Goal: Information Seeking & Learning: Learn about a topic

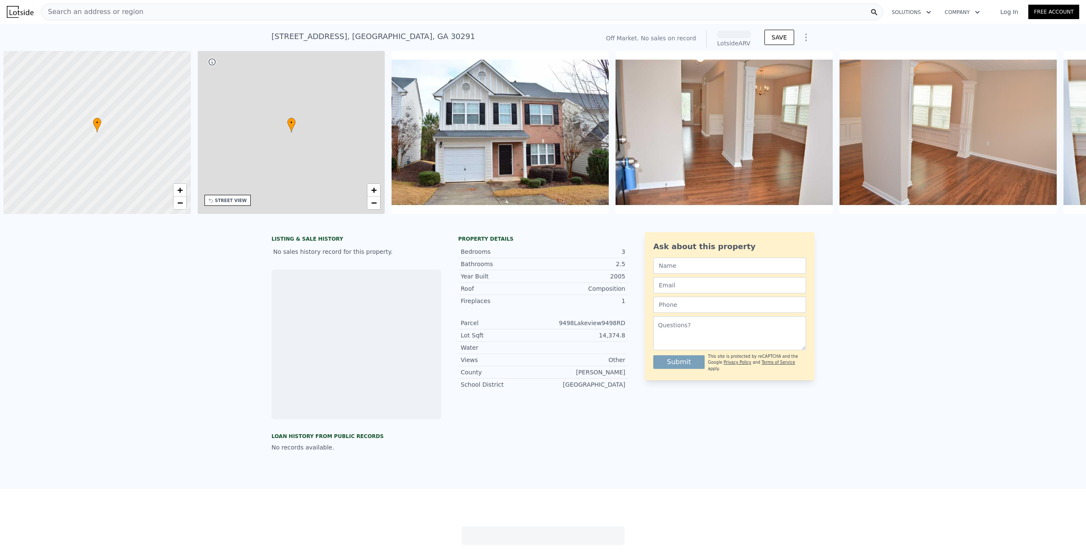
scroll to position [0, 3]
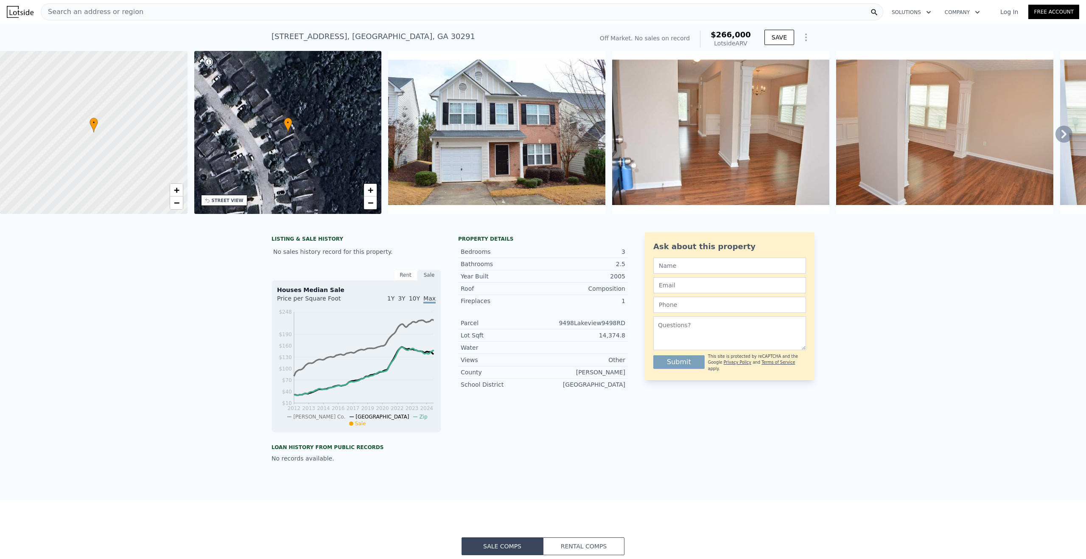
click at [134, 9] on div "Search an address or region" at bounding box center [462, 11] width 842 height 17
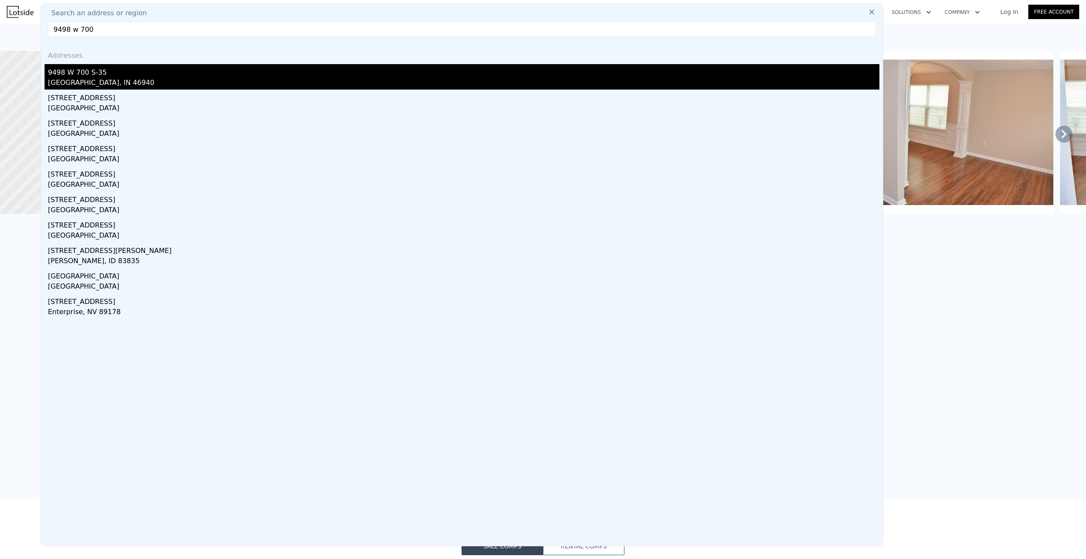
type input "9498 w 700"
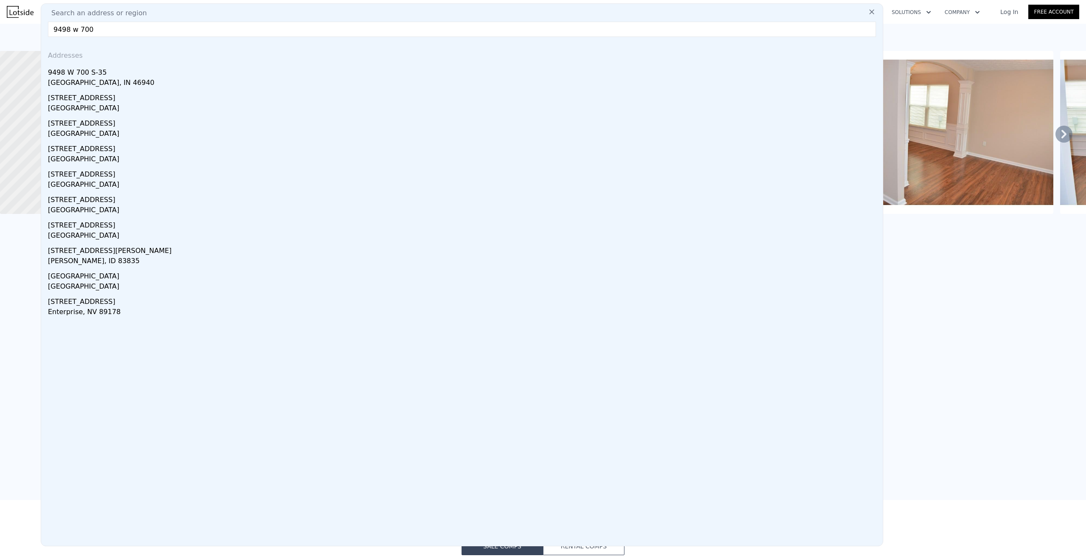
click at [68, 83] on div "[GEOGRAPHIC_DATA], IN 46940" at bounding box center [463, 84] width 831 height 12
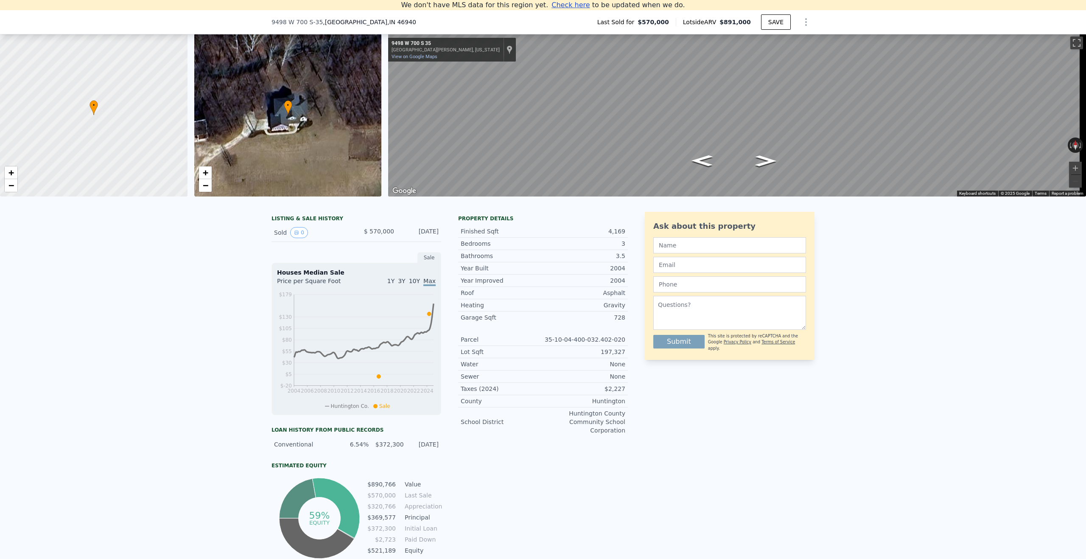
scroll to position [10, 0]
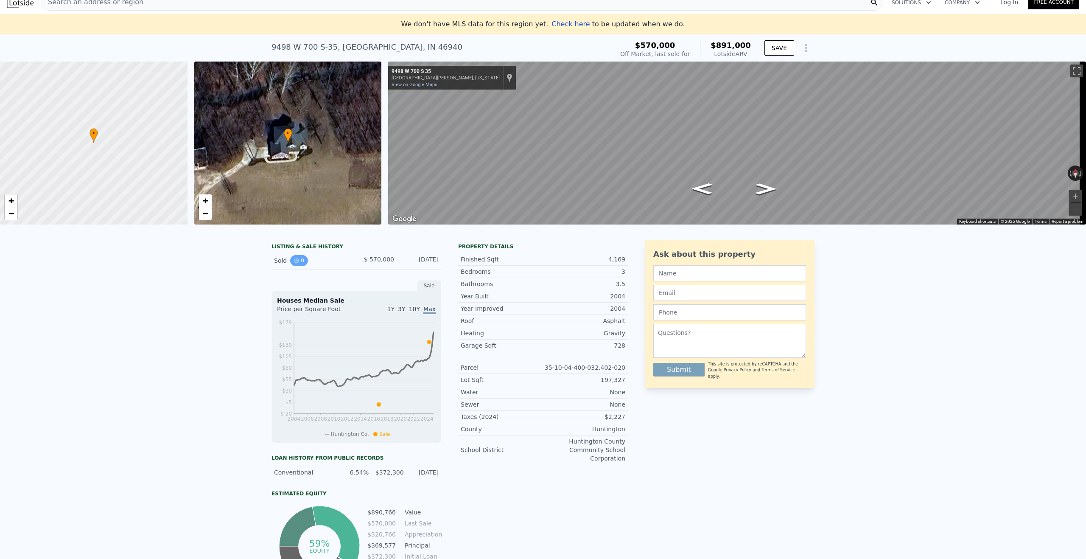
click at [294, 263] on icon "View historical data" at bounding box center [296, 260] width 5 height 5
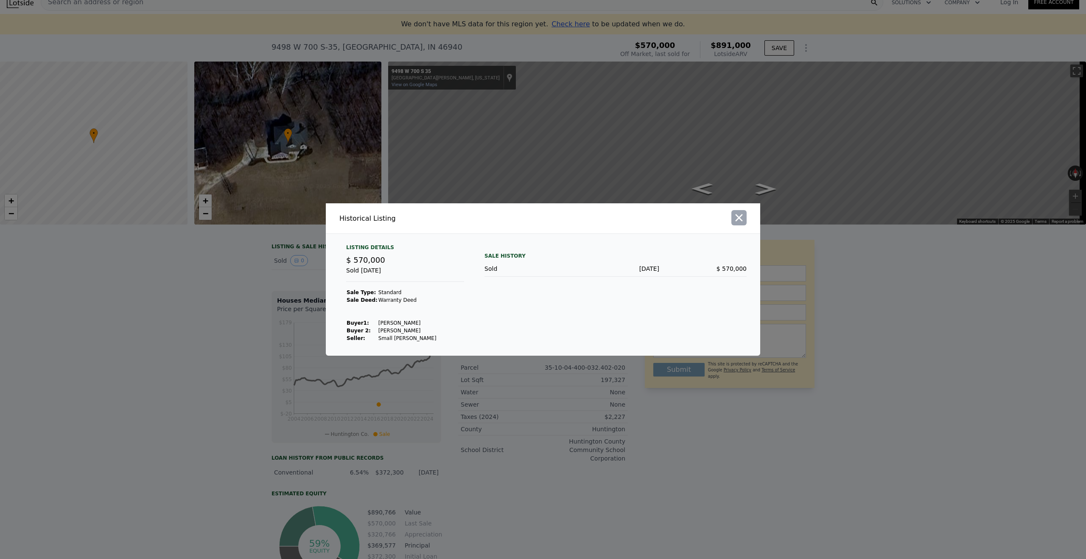
click at [738, 224] on icon "button" at bounding box center [739, 218] width 12 height 12
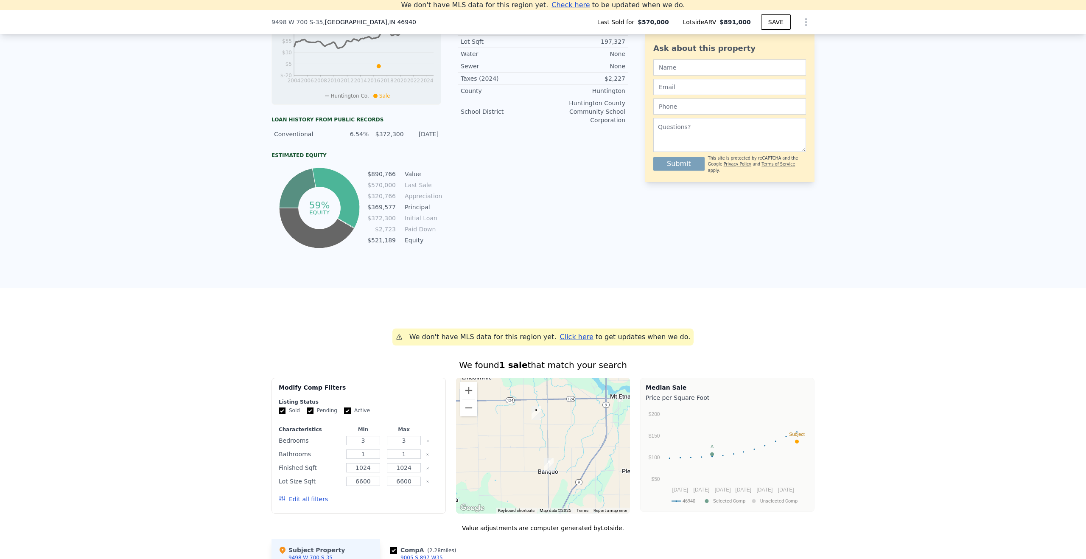
scroll to position [0, 0]
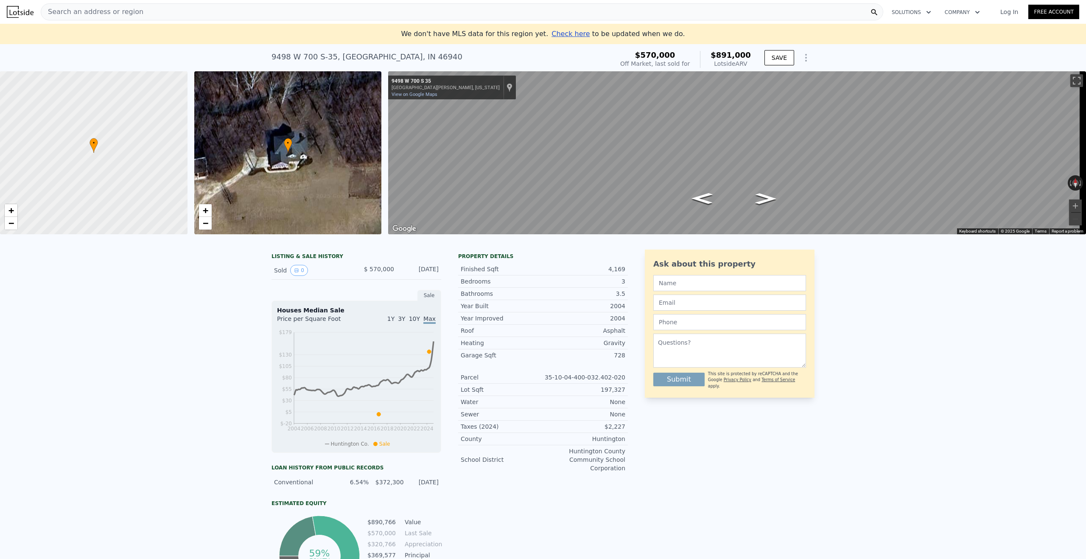
drag, startPoint x: 127, startPoint y: 261, endPoint x: 144, endPoint y: 252, distance: 19.5
type input "4"
type input "2"
type input "2.5"
type input "1182"
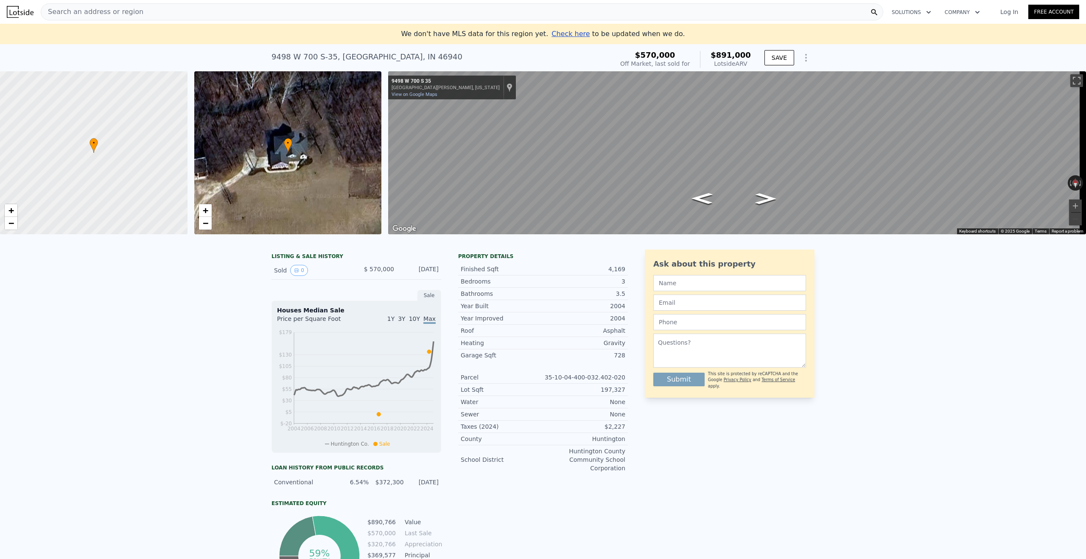
type input "2248"
type input "8276.4"
type input "20211.84"
type input "$ 266,000"
type input "$ 30,195"
